Goal: Transaction & Acquisition: Purchase product/service

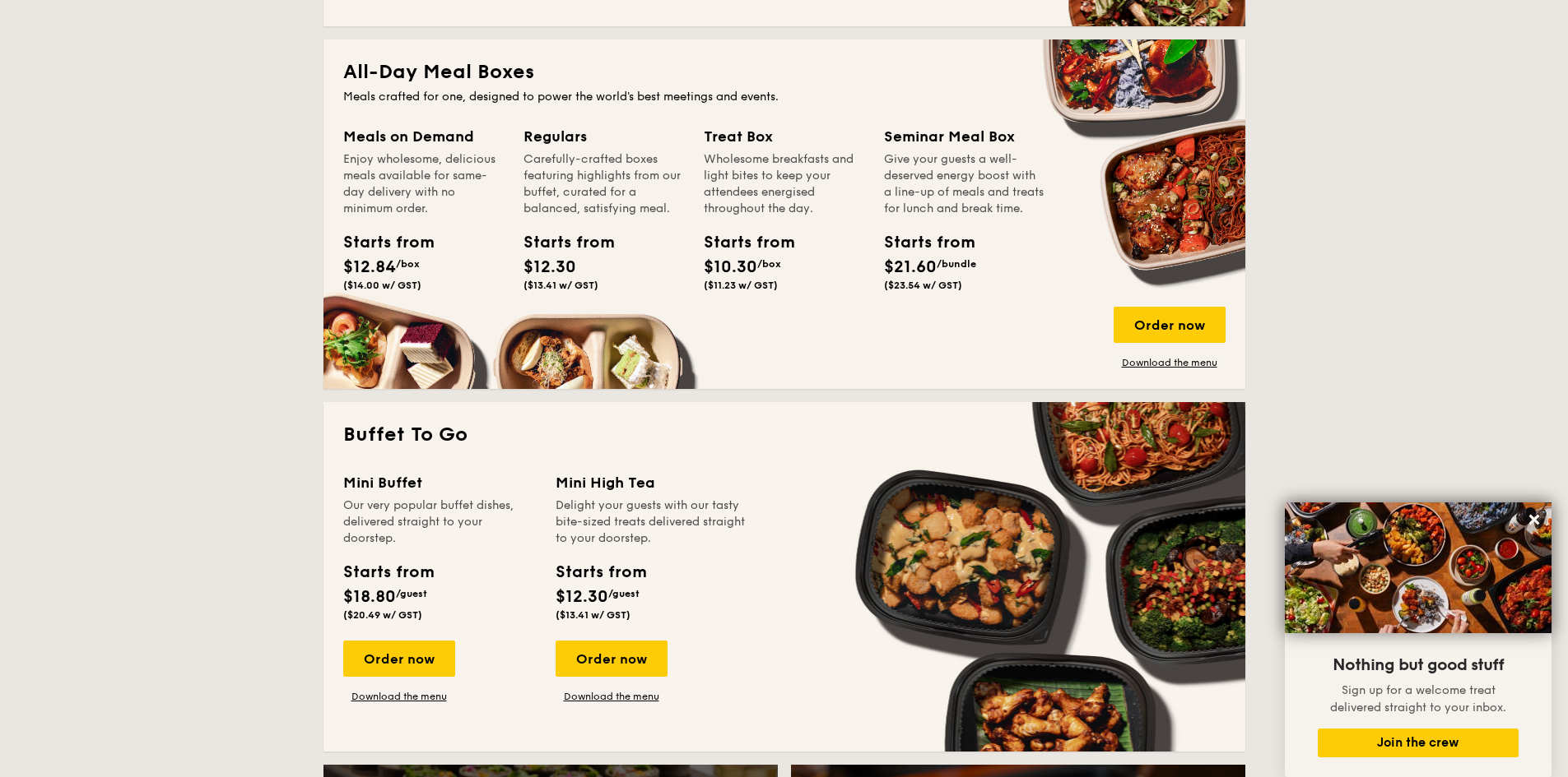
scroll to position [905, 0]
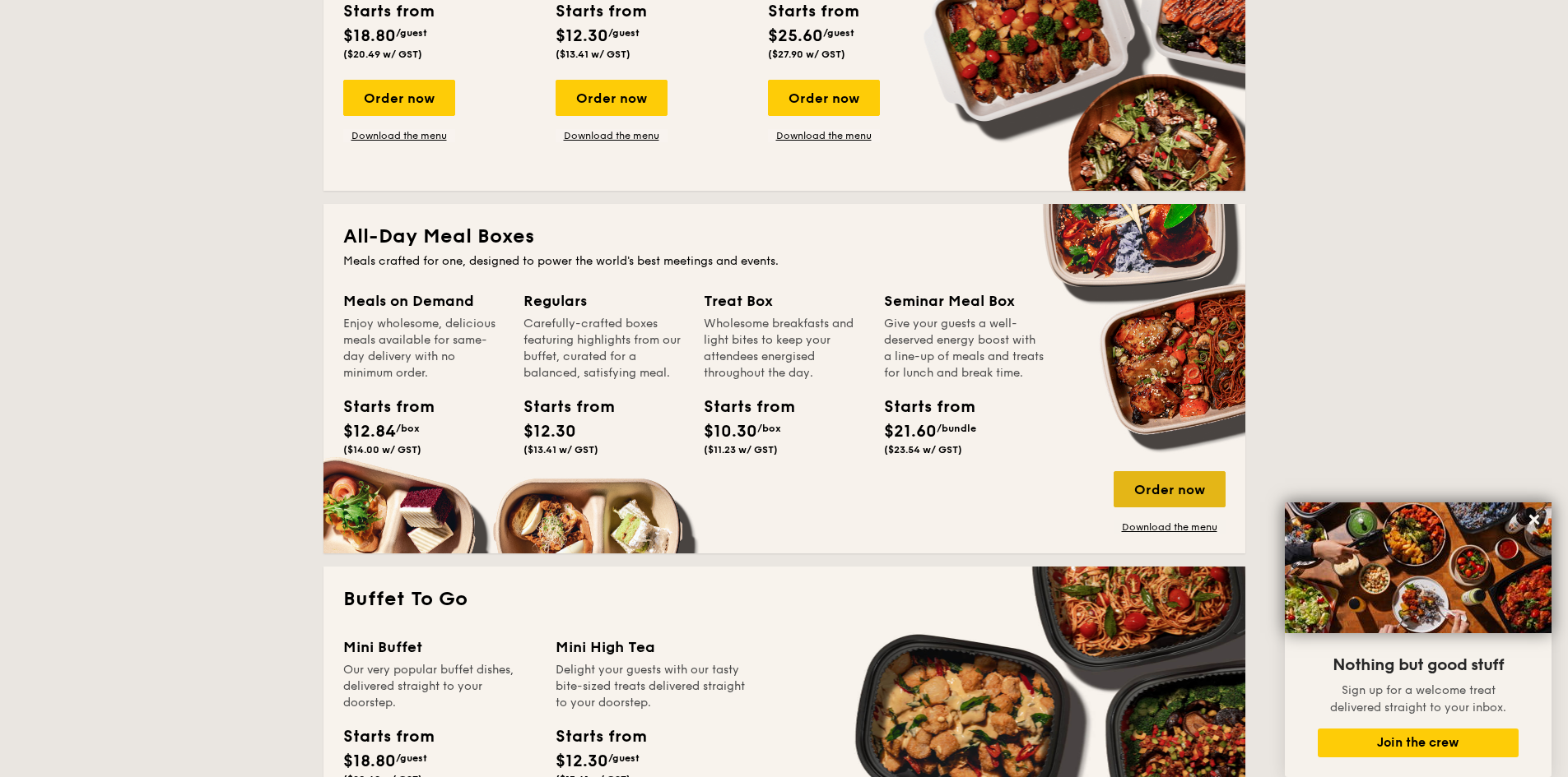
click at [1169, 495] on div "Order now" at bounding box center [1169, 489] width 112 height 36
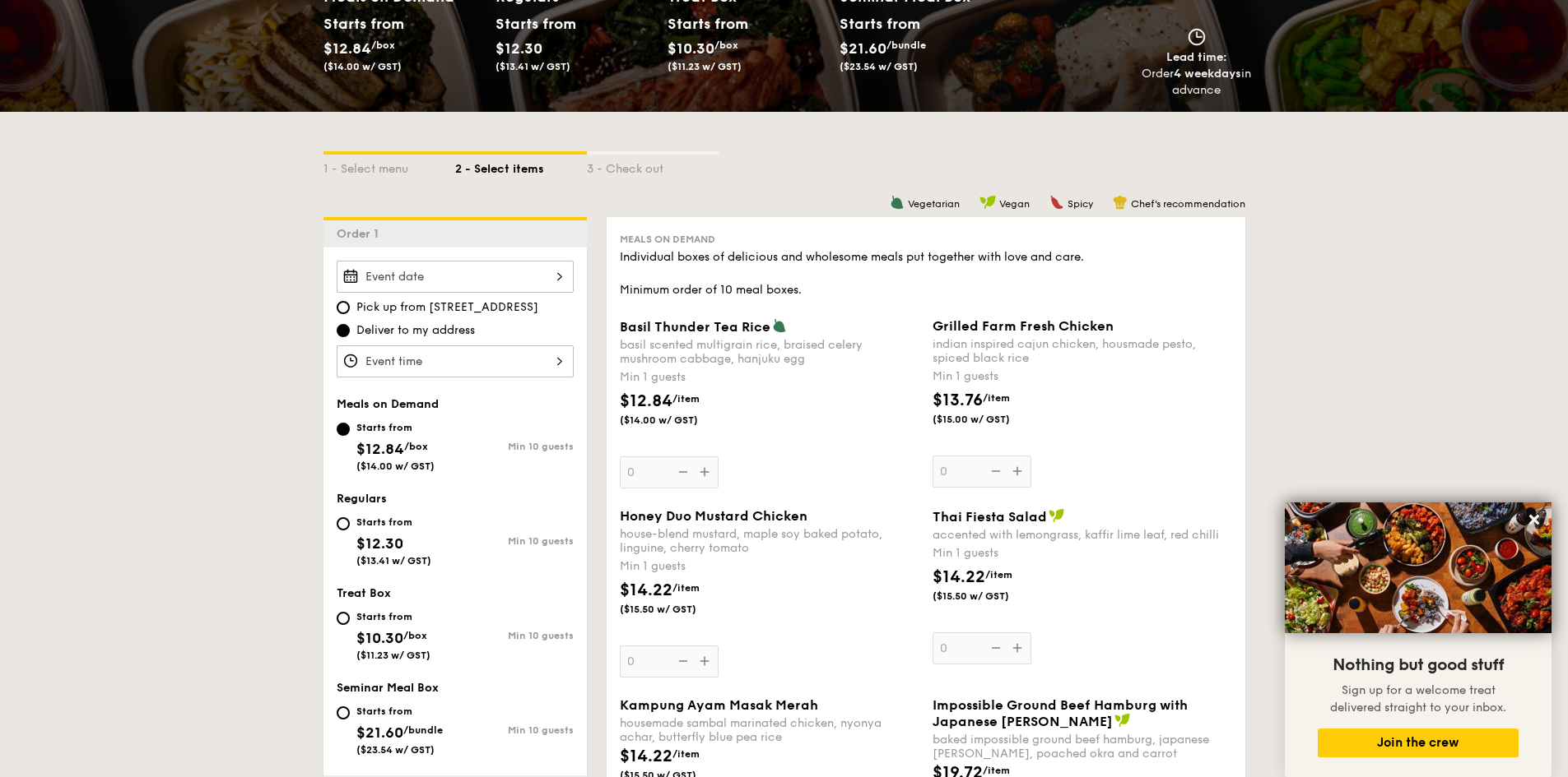
scroll to position [329, 0]
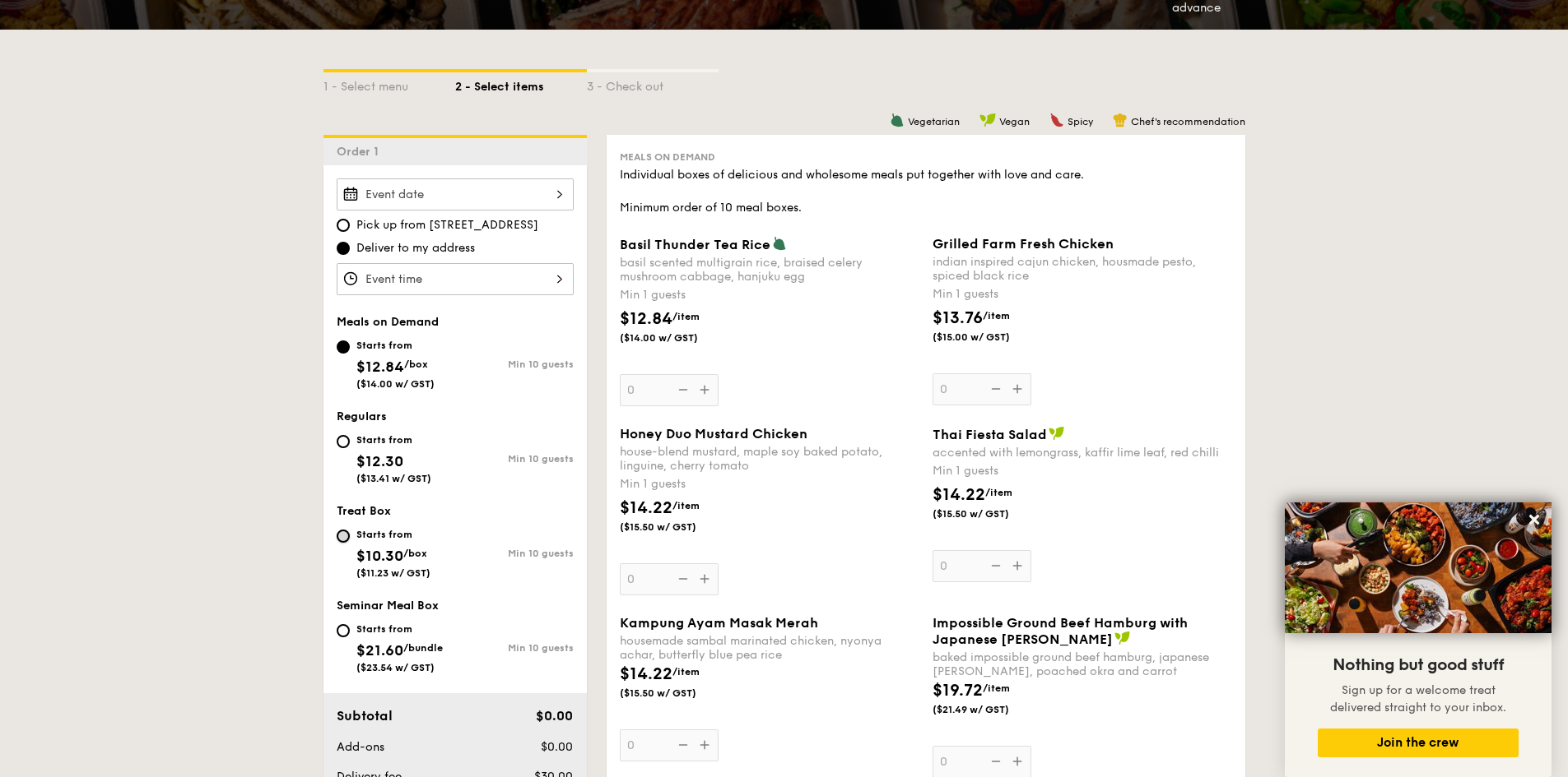
click at [344, 536] on input "Starts from $10.30 /box ($11.23 w/ GST) Min 10 guests" at bounding box center [343, 536] width 13 height 13
radio input "true"
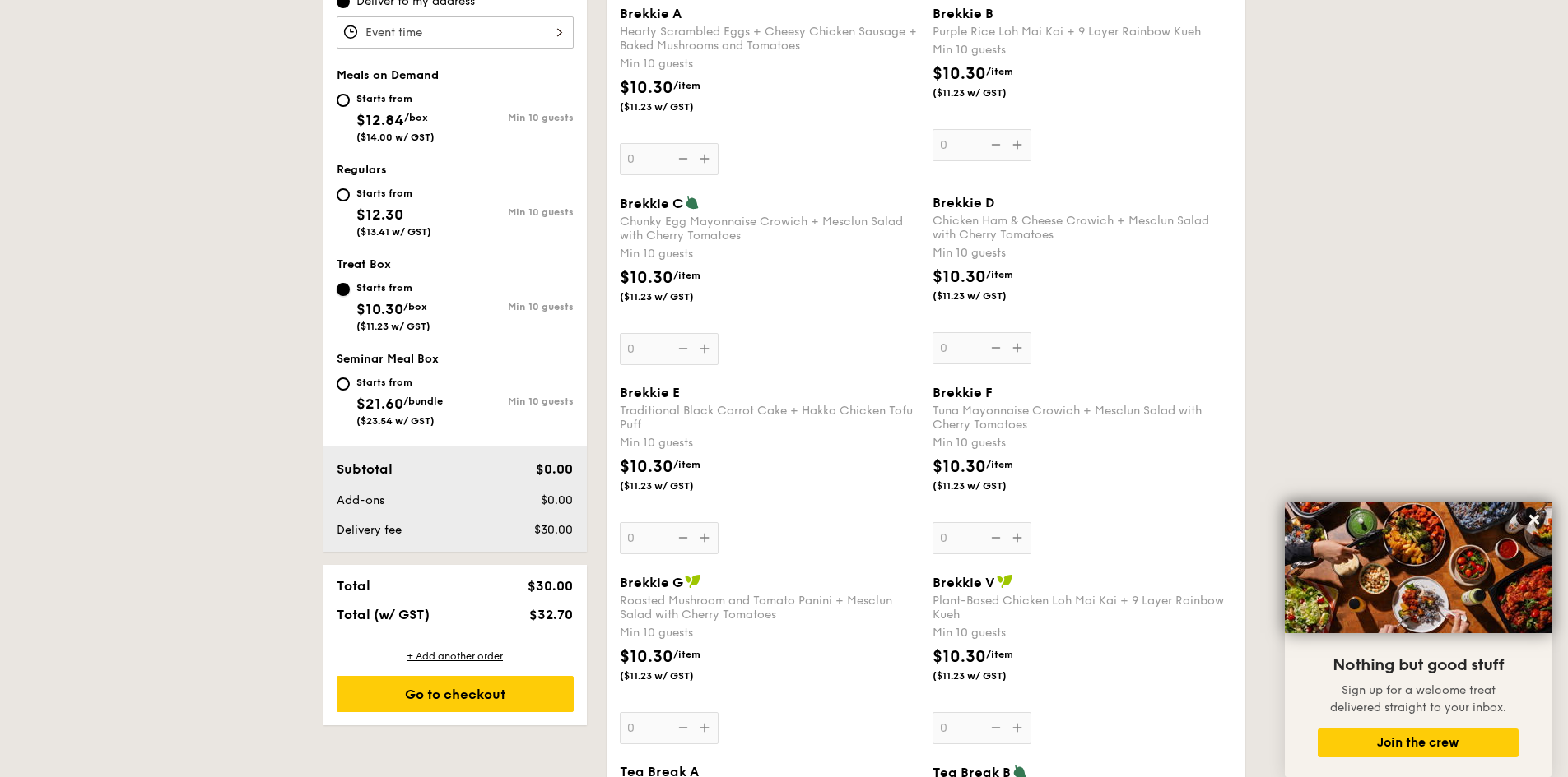
scroll to position [494, 0]
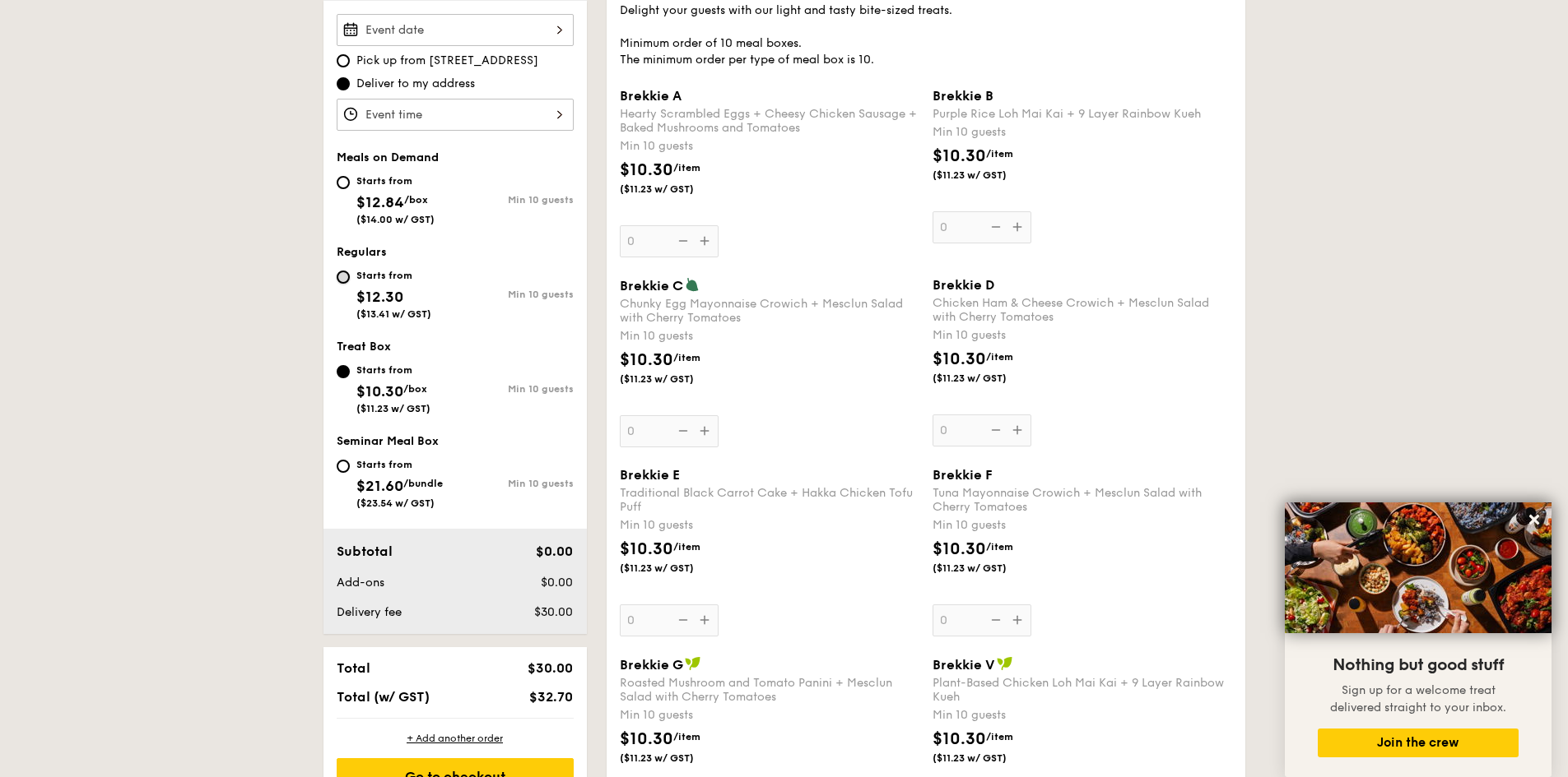
click at [343, 281] on input "Starts from $12.30 ($13.41 w/ GST) Min 10 guests" at bounding box center [343, 277] width 13 height 13
radio input "true"
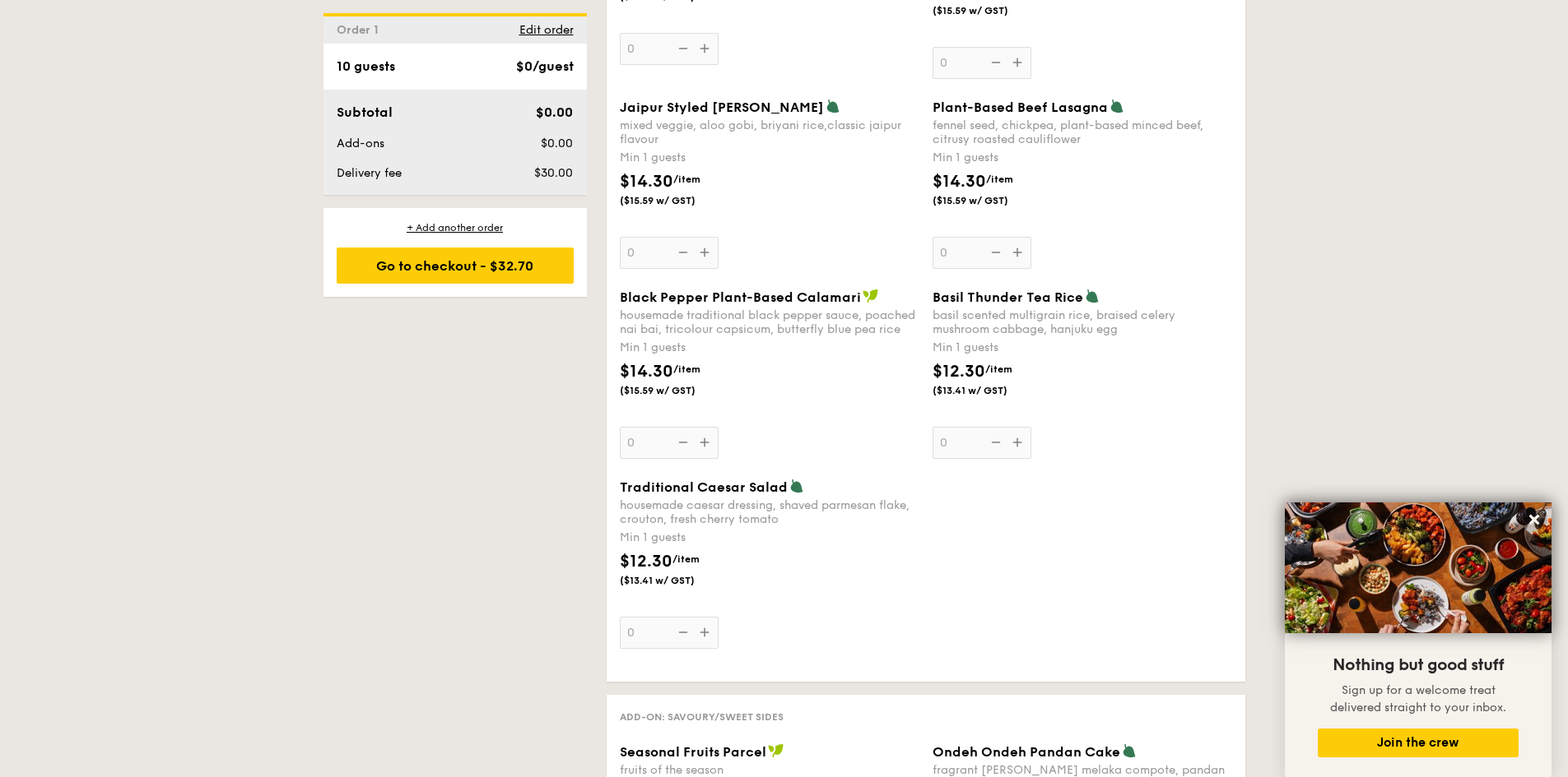
scroll to position [1480, 0]
